Goal: Find specific page/section: Find specific page/section

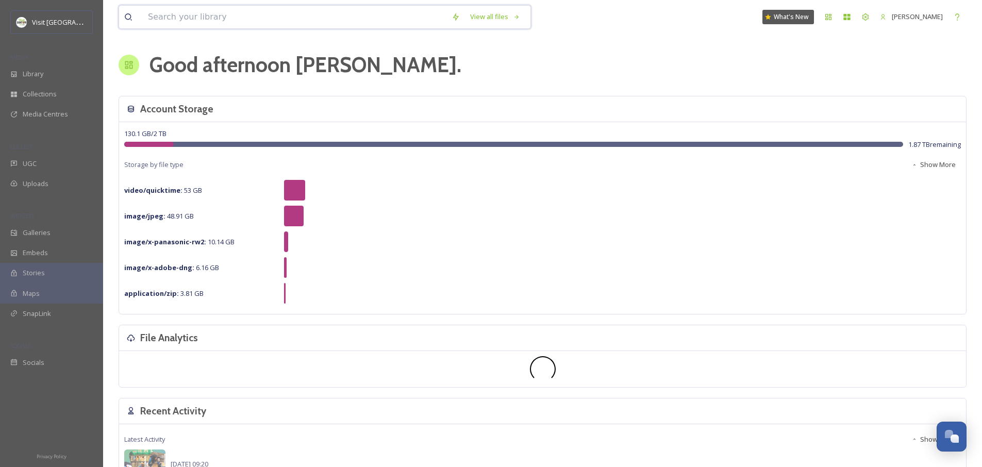
click at [342, 21] on input at bounding box center [295, 17] width 304 height 23
click at [253, 16] on input "forever" at bounding box center [309, 17] width 332 height 23
click at [253, 17] on input "forever" at bounding box center [309, 17] width 332 height 23
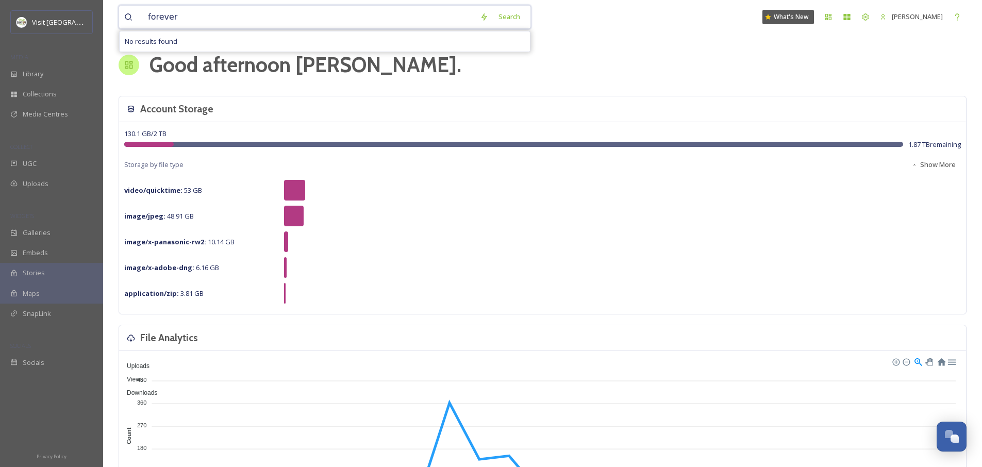
click at [182, 22] on input "forever" at bounding box center [309, 17] width 332 height 23
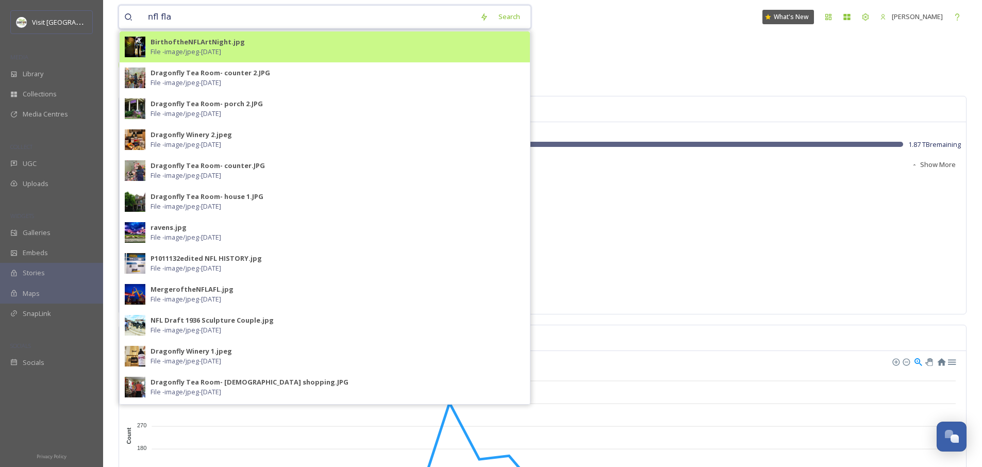
type input "nfl flag"
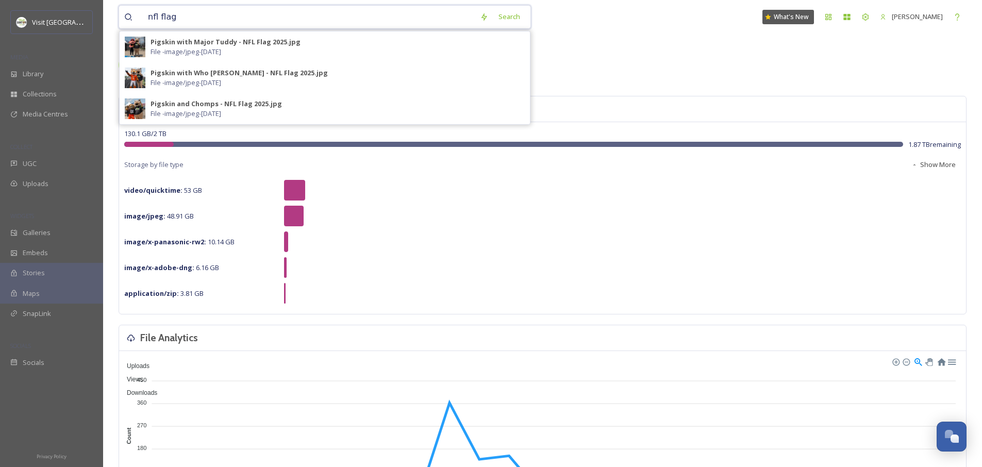
click at [191, 16] on input "nfl flag" at bounding box center [309, 17] width 332 height 23
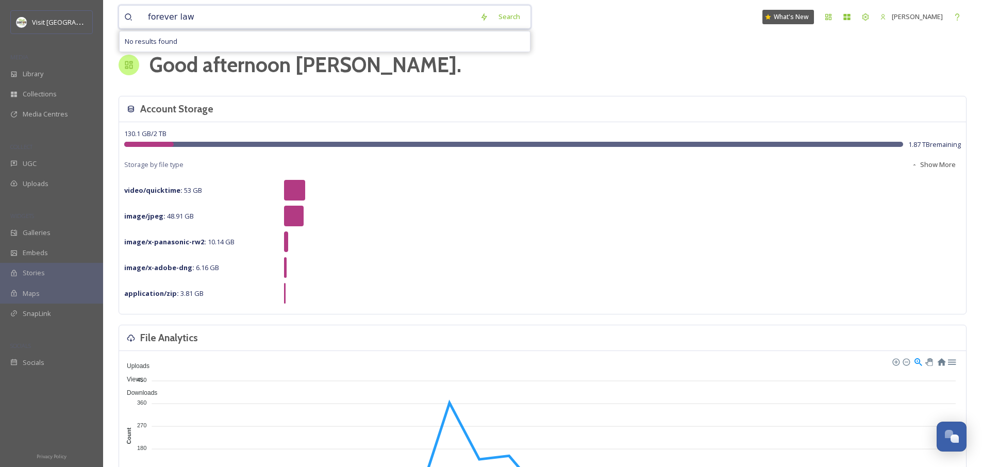
type input "forever lawn"
click at [509, 18] on div "Search" at bounding box center [503, 17] width 44 height 20
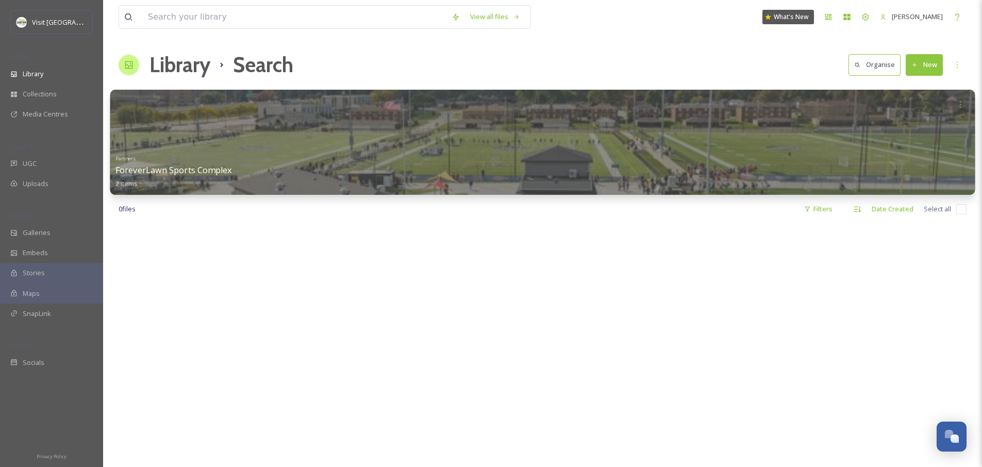
click at [327, 113] on div at bounding box center [542, 104] width 855 height 19
click at [327, 131] on div at bounding box center [542, 142] width 865 height 105
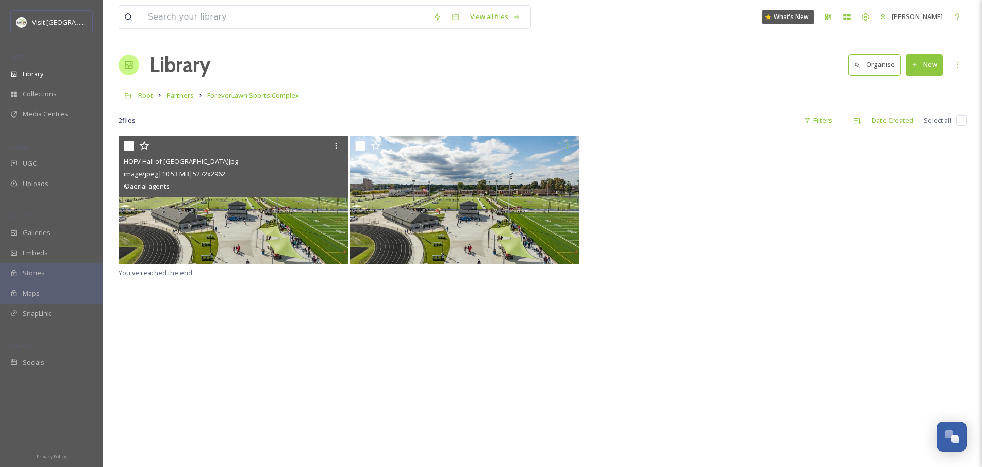
click at [259, 215] on img at bounding box center [233, 200] width 229 height 129
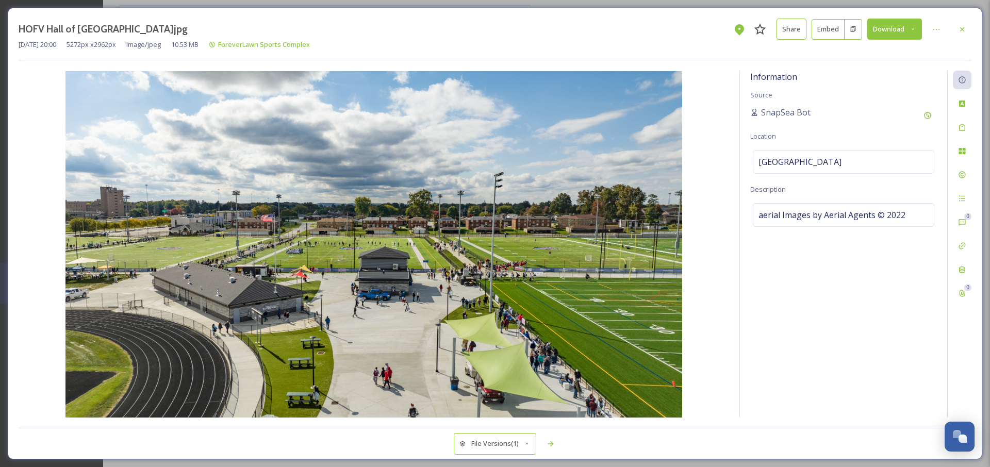
click at [329, 339] on img at bounding box center [374, 244] width 710 height 346
click at [967, 31] on div at bounding box center [962, 29] width 19 height 19
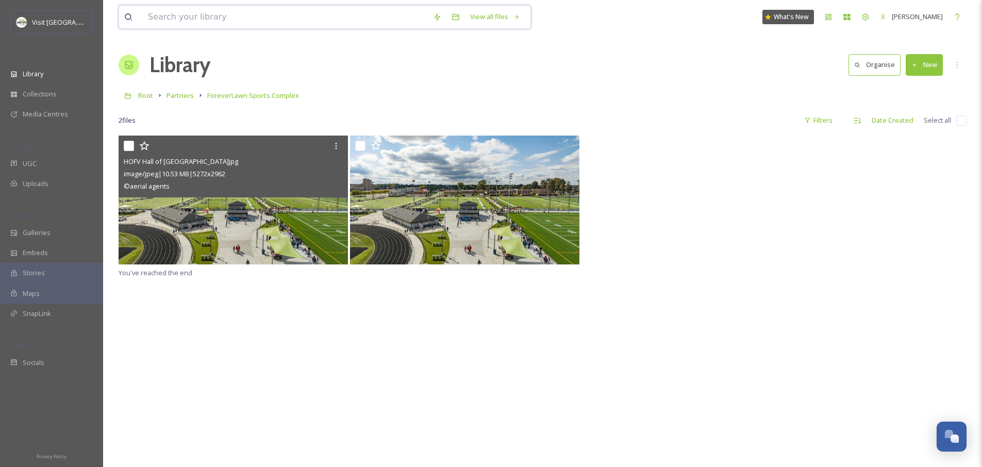
click at [309, 24] on input at bounding box center [285, 17] width 285 height 23
click at [305, 22] on input at bounding box center [285, 17] width 285 height 23
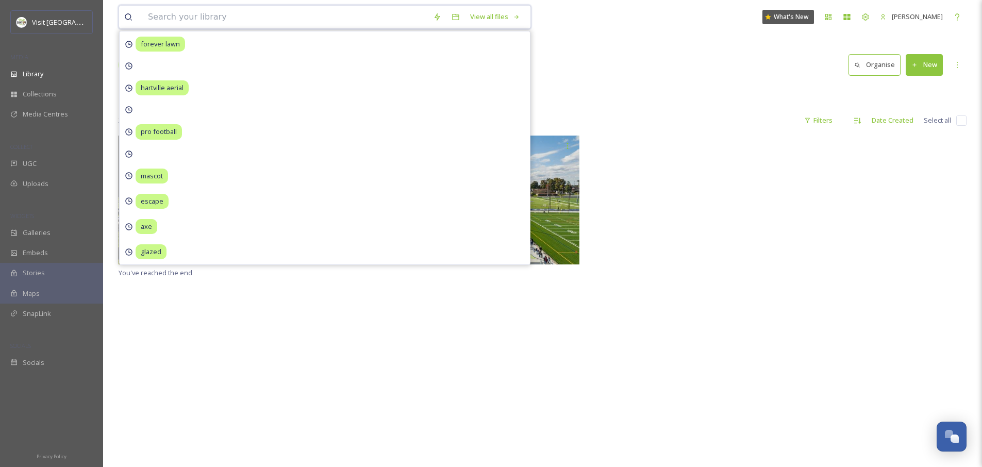
type input "f"
type input "nfl flag"
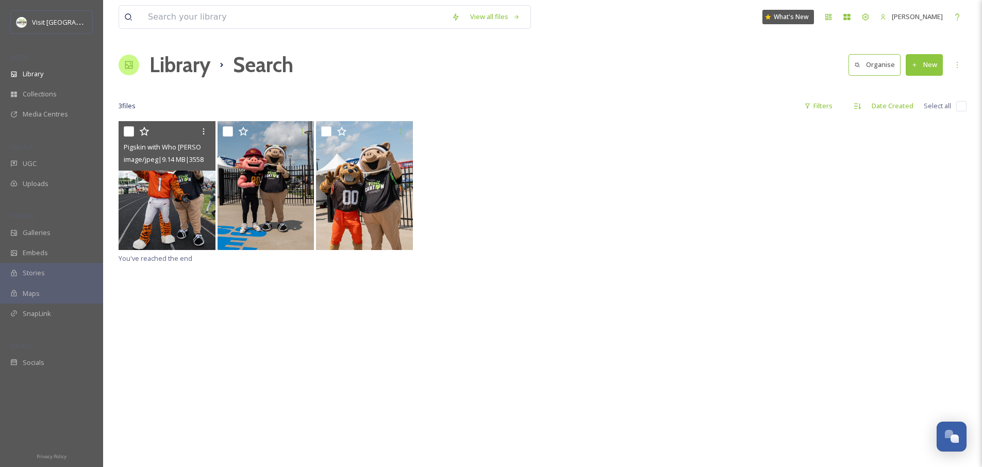
click at [153, 194] on img at bounding box center [167, 185] width 97 height 129
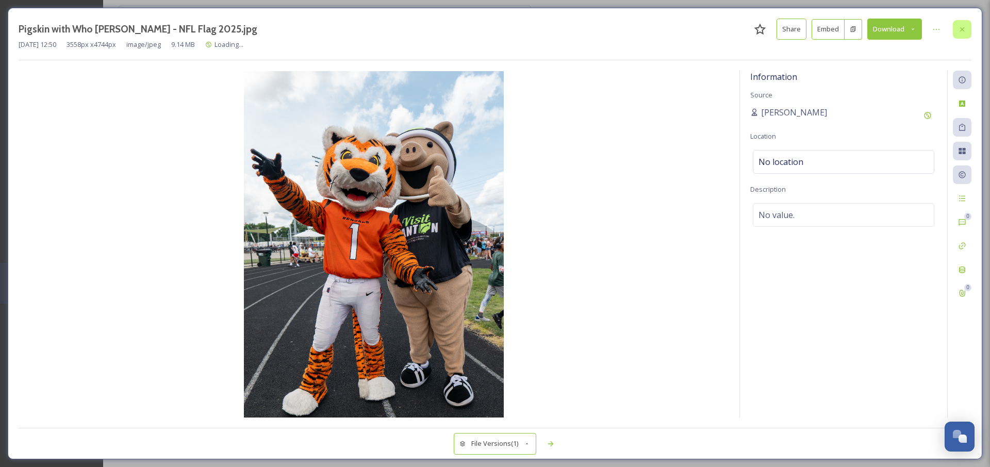
click at [962, 28] on icon at bounding box center [962, 29] width 4 height 4
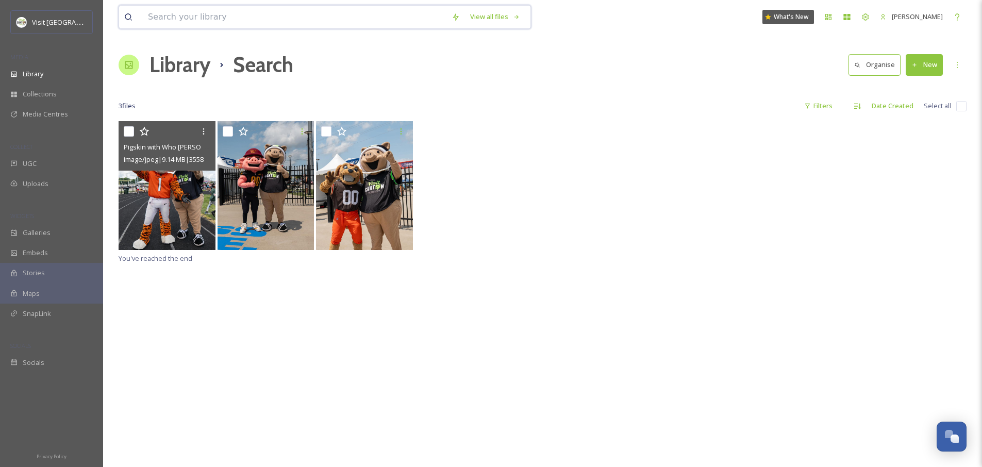
click at [170, 16] on input at bounding box center [295, 17] width 304 height 23
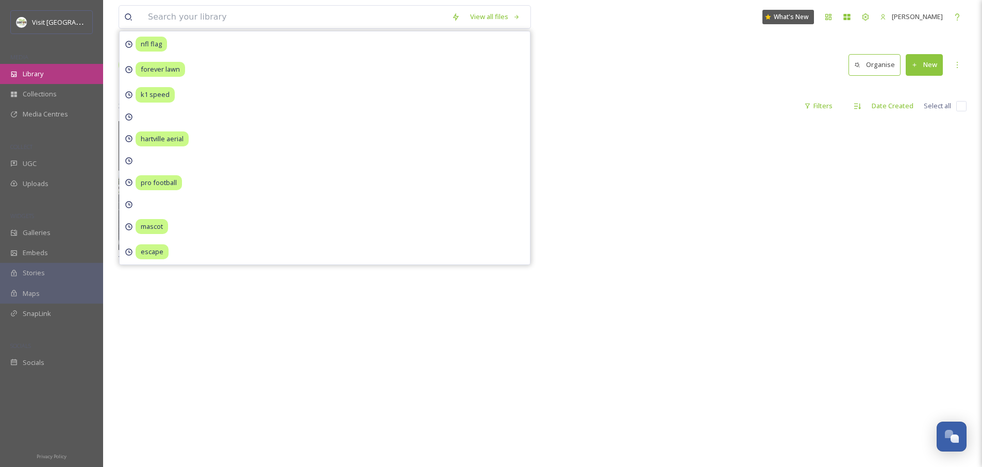
click at [48, 77] on div "Library" at bounding box center [51, 74] width 103 height 20
